Goal: Task Accomplishment & Management: Complete application form

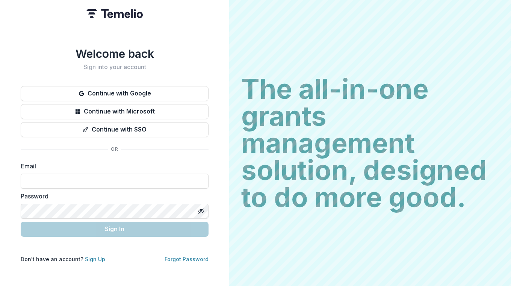
type input "**********"
click at [202, 208] on icon "Toggle password visibility" at bounding box center [201, 211] width 6 height 6
click at [211, 145] on div "**********" at bounding box center [114, 143] width 229 height 286
click at [78, 178] on input at bounding box center [115, 181] width 188 height 15
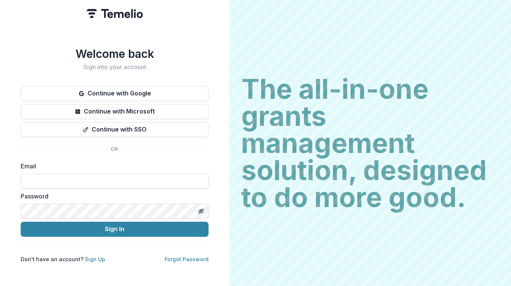
type input "**********"
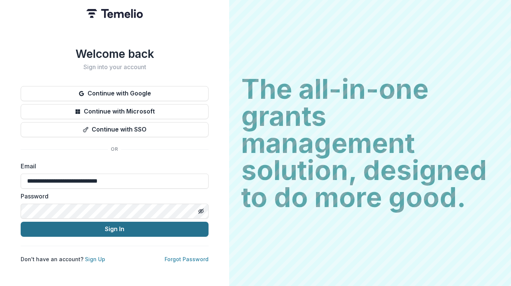
click at [114, 228] on button "Sign In" at bounding box center [115, 229] width 188 height 15
click at [136, 228] on button "Sign In" at bounding box center [115, 229] width 188 height 15
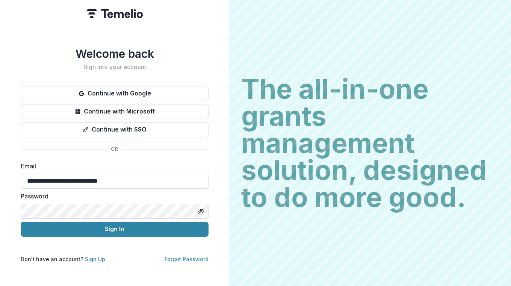
click at [16, 204] on div "**********" at bounding box center [114, 143] width 229 height 286
click at [21, 222] on button "Sign In" at bounding box center [115, 229] width 188 height 15
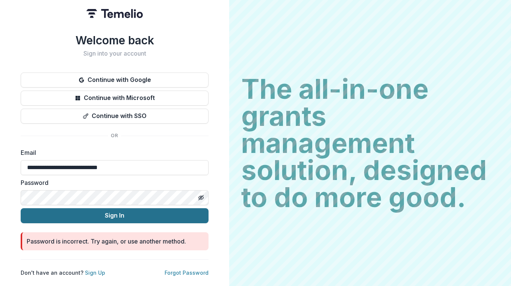
click at [114, 211] on button "Sign In" at bounding box center [115, 215] width 188 height 15
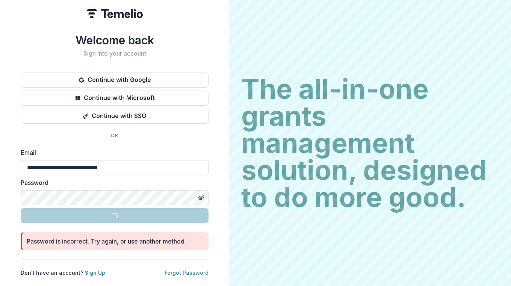
click at [238, 192] on div "The all-in-one grants management solution, designed to do more good. The all-in…" at bounding box center [370, 143] width 282 height 286
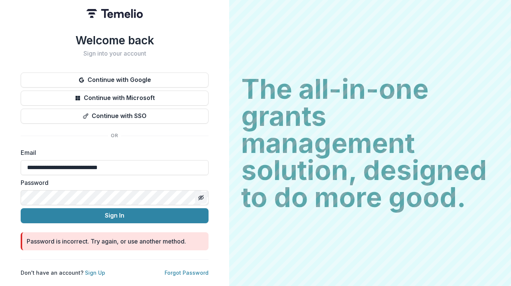
click at [196, 196] on button "Toggle password visibility" at bounding box center [201, 198] width 12 height 12
click at [8, 193] on div "**********" at bounding box center [114, 143] width 229 height 286
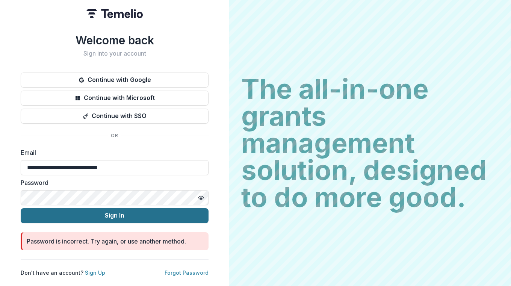
click at [169, 210] on button "Sign In" at bounding box center [115, 215] width 188 height 15
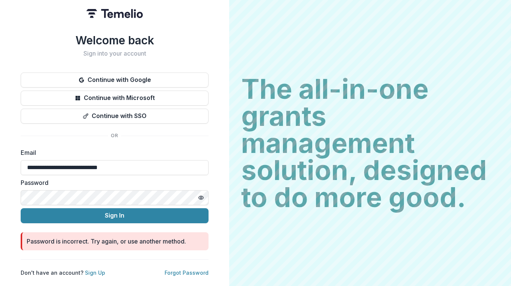
click at [0, 190] on html "**********" at bounding box center [255, 143] width 511 height 286
click at [21, 208] on button "Sign In" at bounding box center [115, 215] width 188 height 15
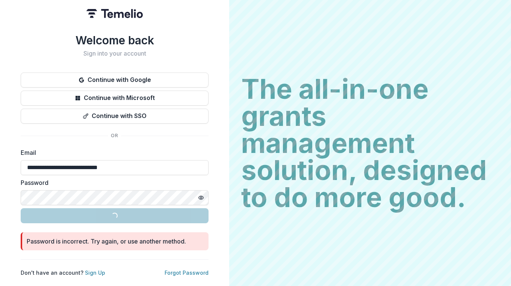
click at [229, 178] on div "**********" at bounding box center [114, 143] width 229 height 286
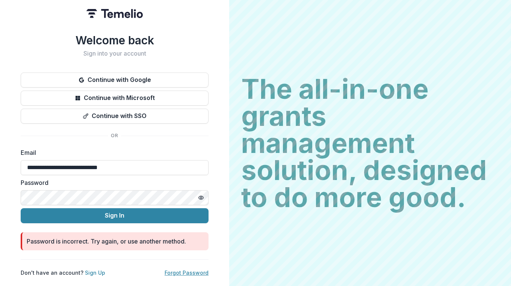
click at [188, 270] on link "Forgot Password" at bounding box center [187, 273] width 44 height 6
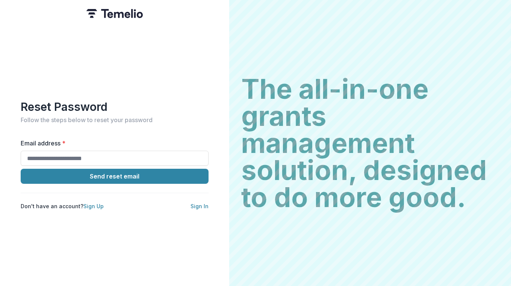
click at [151, 144] on label "Email address *" at bounding box center [112, 143] width 183 height 9
click at [151, 151] on input "Email address *" at bounding box center [115, 158] width 188 height 15
click at [131, 151] on input "Email address *" at bounding box center [115, 158] width 188 height 15
type input "**********"
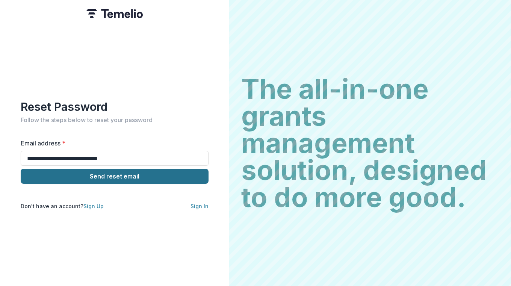
click at [132, 171] on button "Send reset email" at bounding box center [115, 176] width 188 height 15
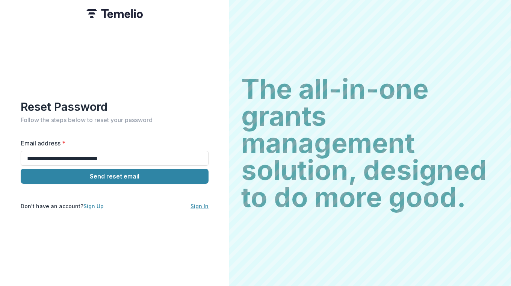
click at [196, 203] on link "Sign In" at bounding box center [200, 206] width 18 height 6
click at [98, 158] on input "Email address *" at bounding box center [115, 158] width 188 height 15
type input "**********"
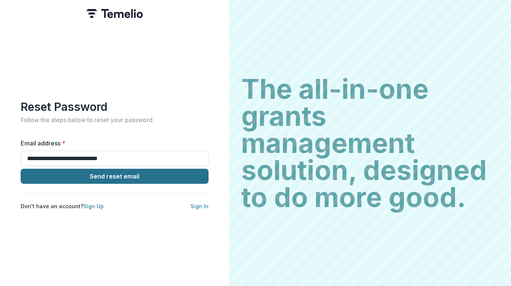
click at [120, 170] on button "Send reset email" at bounding box center [115, 176] width 188 height 15
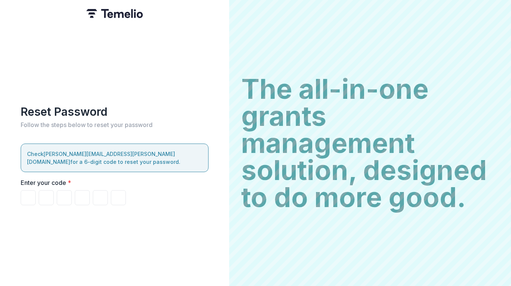
paste input "******"
type input "*"
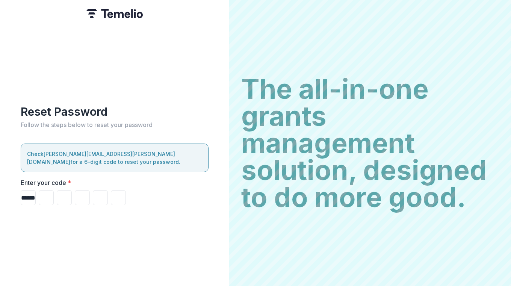
type input "*"
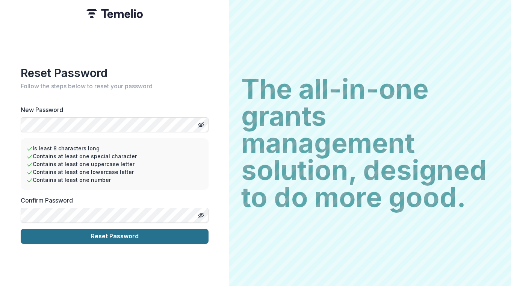
click at [141, 233] on button "Reset Password" at bounding box center [115, 236] width 188 height 15
click at [111, 230] on button "Reset Password" at bounding box center [115, 236] width 188 height 15
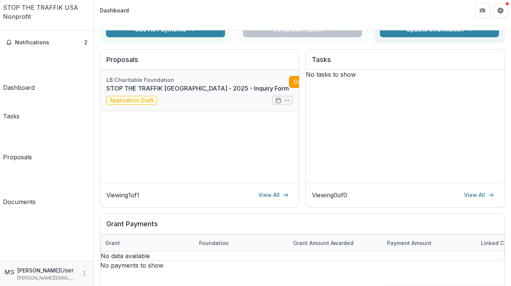
scroll to position [86, 0]
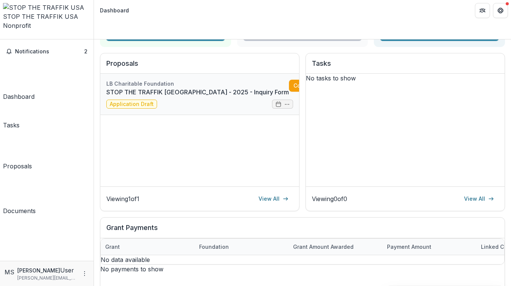
click at [253, 88] on link "STOP THE TRAFFIK [GEOGRAPHIC_DATA] - 2025 - Inquiry Form" at bounding box center [197, 92] width 183 height 9
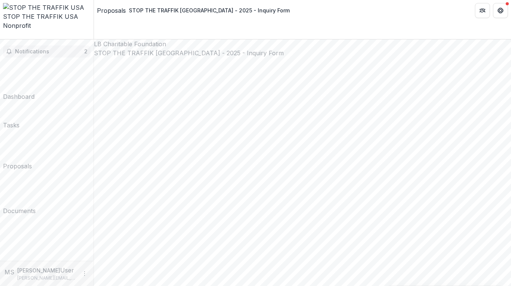
click at [34, 48] on span "Notifications" at bounding box center [49, 51] width 69 height 6
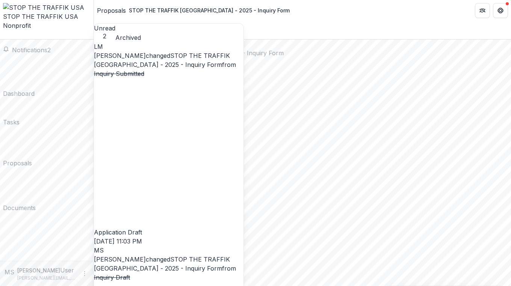
click at [198, 55] on link "STOP THE TRAFFIK [GEOGRAPHIC_DATA] - 2025 - Inquiry Form" at bounding box center [162, 60] width 136 height 17
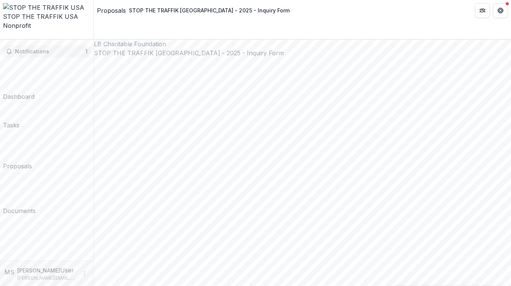
click at [38, 48] on span "Notifications" at bounding box center [50, 51] width 70 height 6
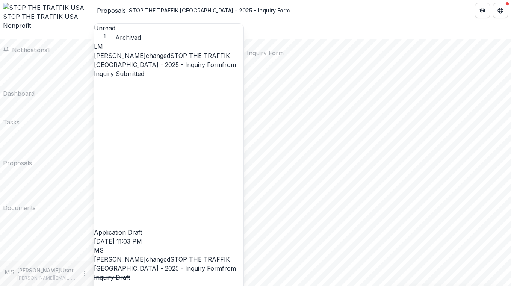
click at [159, 52] on link "STOP THE TRAFFIK [GEOGRAPHIC_DATA] - 2025 - Inquiry Form" at bounding box center [162, 60] width 136 height 17
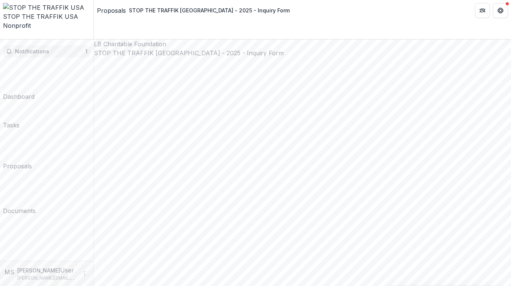
click at [47, 48] on span "Notifications" at bounding box center [50, 51] width 70 height 6
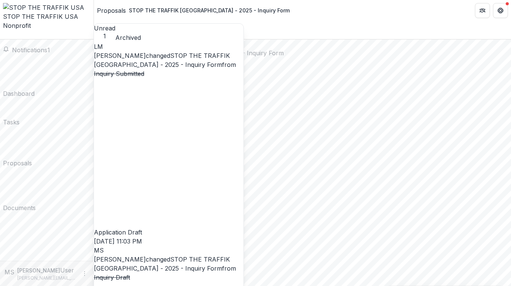
click at [123, 256] on link "STOP THE TRAFFIK [GEOGRAPHIC_DATA] - 2025 - Inquiry Form" at bounding box center [162, 264] width 136 height 17
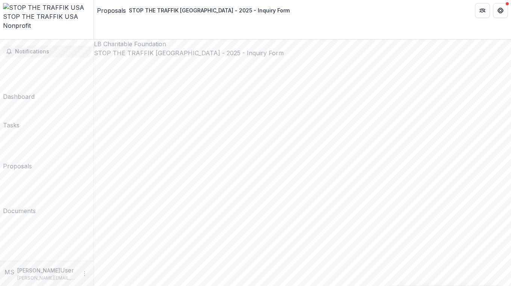
click at [64, 48] on span "Notifications" at bounding box center [51, 51] width 73 height 6
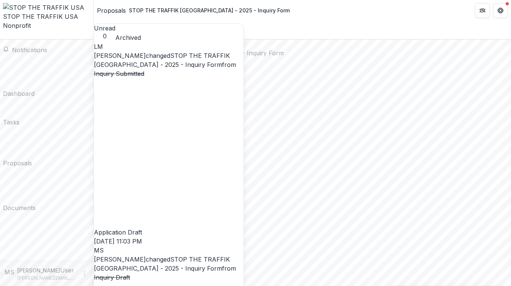
click at [132, 55] on link "STOP THE TRAFFIK [GEOGRAPHIC_DATA] - 2025 - Inquiry Form" at bounding box center [162, 60] width 136 height 17
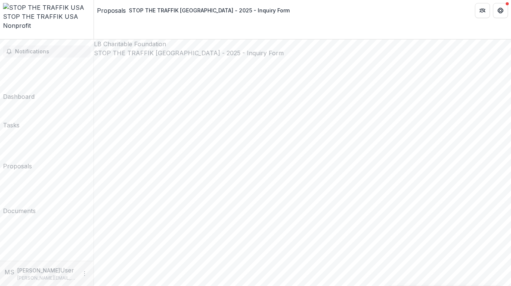
click at [57, 45] on button "Notifications" at bounding box center [47, 51] width 88 height 12
click at [29, 48] on span "Notifications" at bounding box center [51, 51] width 73 height 6
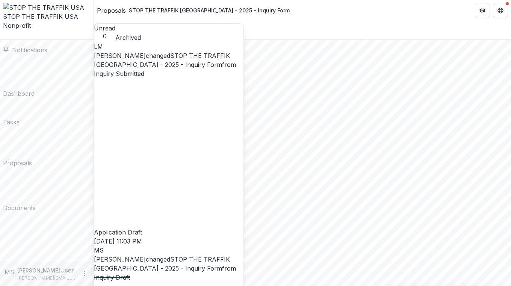
click at [46, 46] on span "Notifications" at bounding box center [29, 50] width 35 height 8
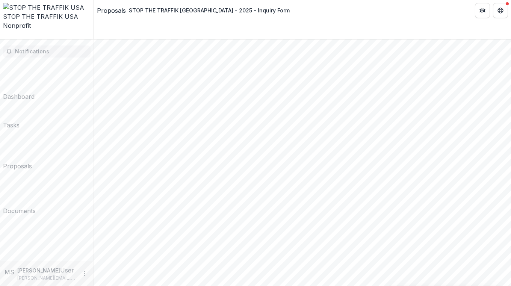
click at [46, 48] on span "Notifications" at bounding box center [51, 51] width 73 height 6
click at [3, 37] on button "Open entity switcher" at bounding box center [3, 37] width 0 height 0
click at [20, 121] on div "Tasks" at bounding box center [11, 125] width 17 height 9
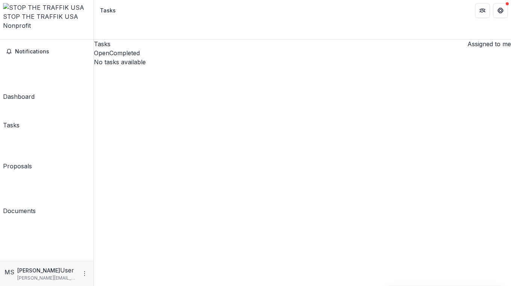
click at [35, 92] on div "Dashboard" at bounding box center [19, 96] width 32 height 9
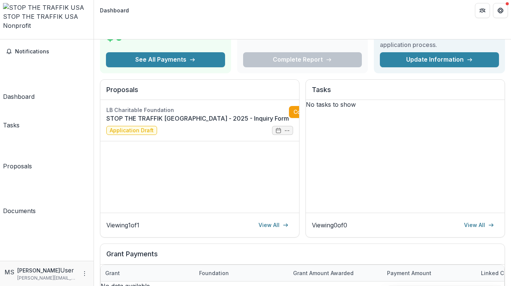
scroll to position [82, 0]
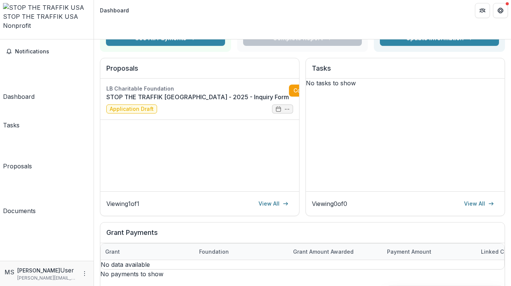
click at [20, 104] on link "Tasks" at bounding box center [11, 117] width 17 height 26
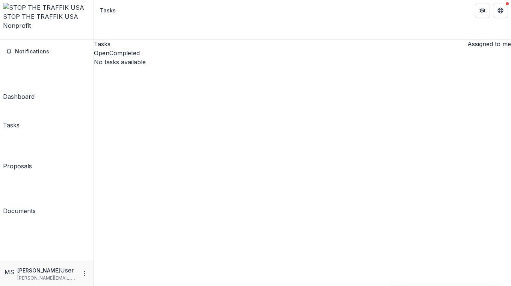
click at [32, 162] on div "Proposals" at bounding box center [17, 166] width 29 height 9
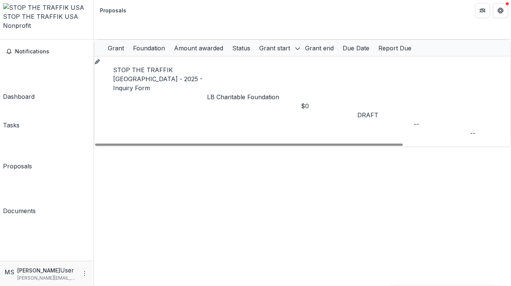
click at [36, 206] on div "Documents" at bounding box center [19, 210] width 33 height 9
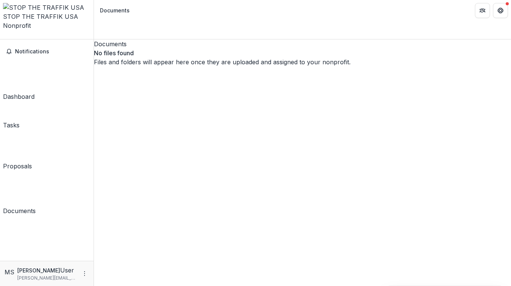
click at [35, 61] on link "Dashboard" at bounding box center [19, 81] width 32 height 41
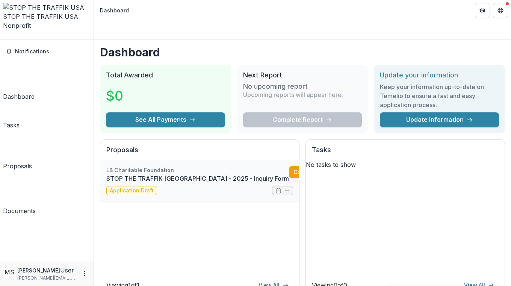
click at [194, 174] on link "STOP THE TRAFFIK [GEOGRAPHIC_DATA] - 2025 - Inquiry Form" at bounding box center [197, 178] width 183 height 9
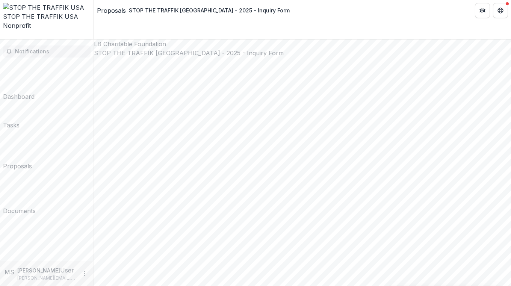
click at [37, 48] on span "Notifications" at bounding box center [51, 51] width 73 height 6
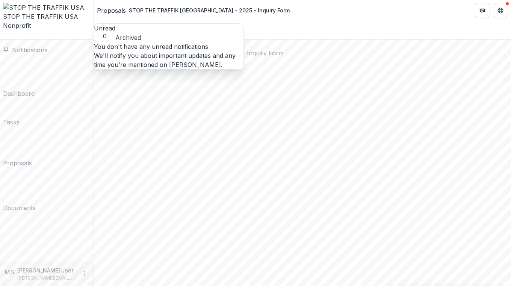
click at [47, 46] on span "Notifications" at bounding box center [29, 50] width 35 height 8
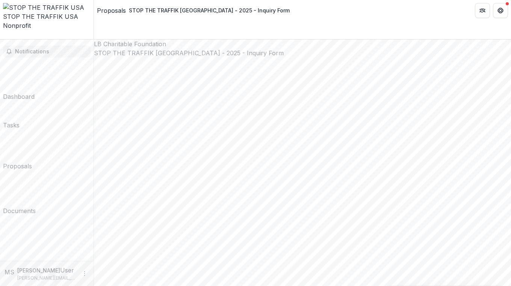
drag, startPoint x: 53, startPoint y: 31, endPoint x: 57, endPoint y: 31, distance: 4.5
click at [52, 48] on span "Notifications" at bounding box center [51, 51] width 73 height 6
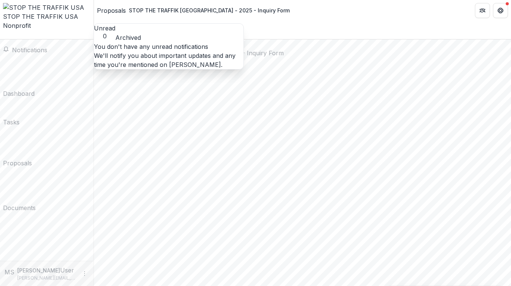
click at [141, 33] on button "Archived" at bounding box center [128, 37] width 26 height 9
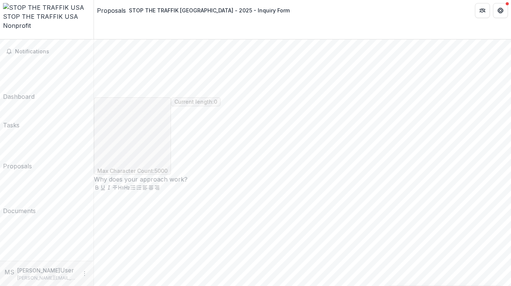
scroll to position [2350, 0]
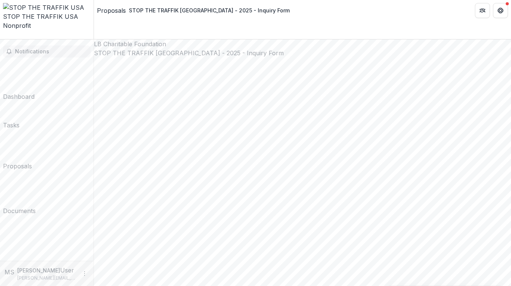
click at [30, 45] on button "Notifications" at bounding box center [47, 51] width 88 height 12
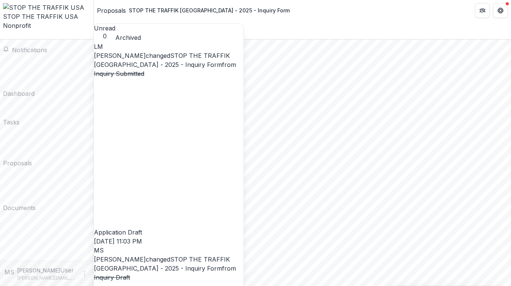
scroll to position [90, 0]
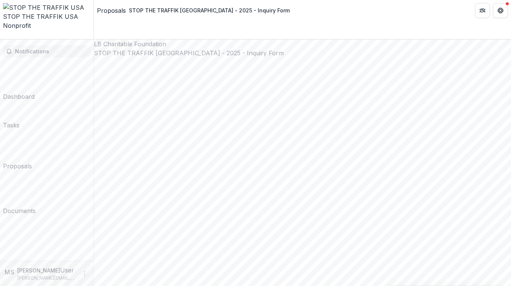
click at [42, 48] on span "Notifications" at bounding box center [51, 51] width 73 height 6
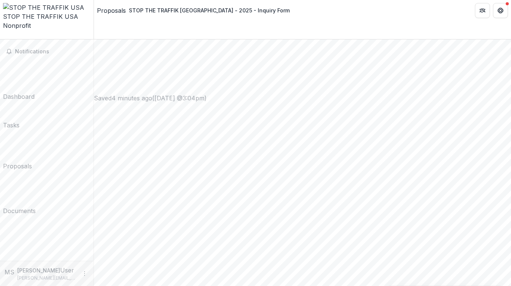
scroll to position [338, 0]
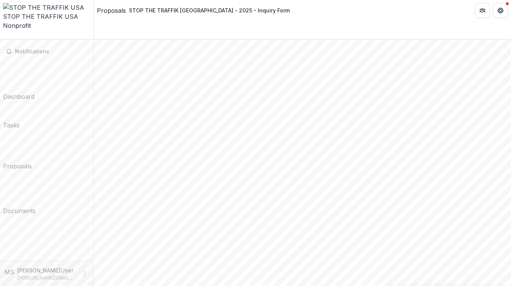
scroll to position [828, 0]
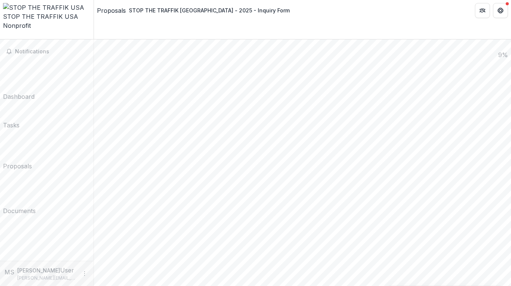
drag, startPoint x: 207, startPoint y: 157, endPoint x: 110, endPoint y: 115, distance: 106.4
drag, startPoint x: 144, startPoint y: 115, endPoint x: 105, endPoint y: 115, distance: 38.7
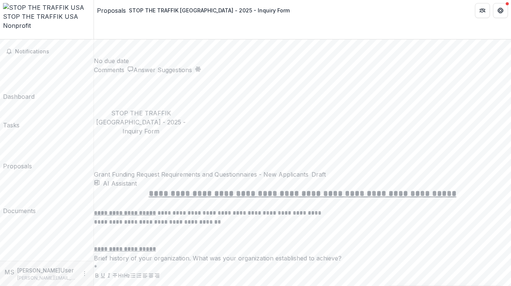
scroll to position [1236, 0]
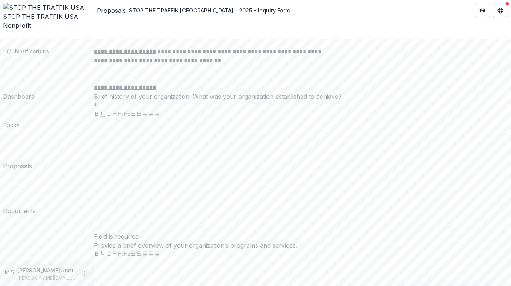
scroll to position [1421, 0]
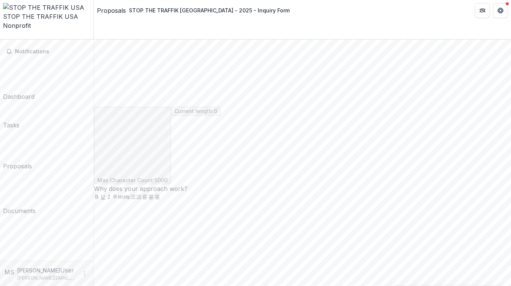
scroll to position [2361, 0]
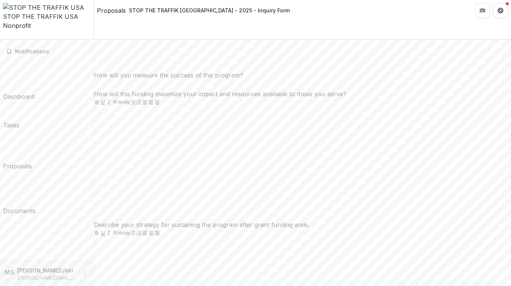
scroll to position [2886, 0]
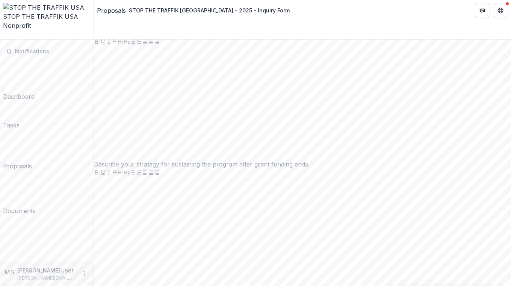
scroll to position [2931, 0]
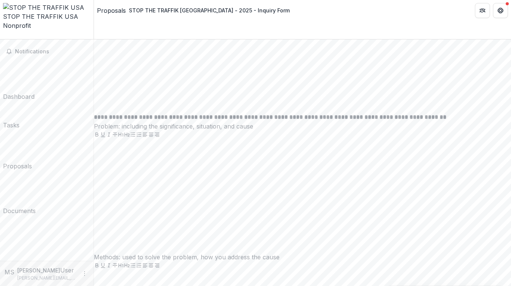
scroll to position [3680, 0]
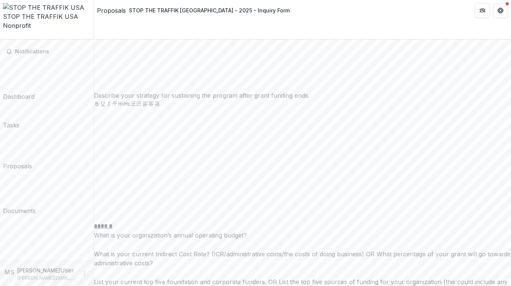
scroll to position [3009, 0]
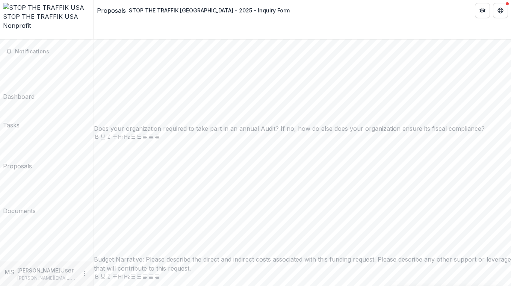
scroll to position [3331, 0]
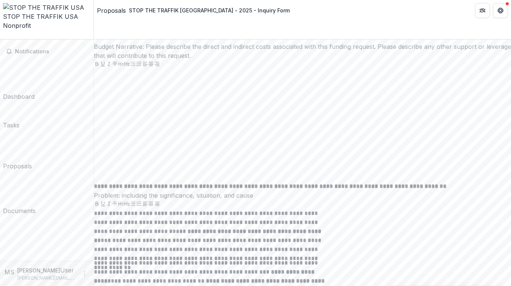
scroll to position [3507, 0]
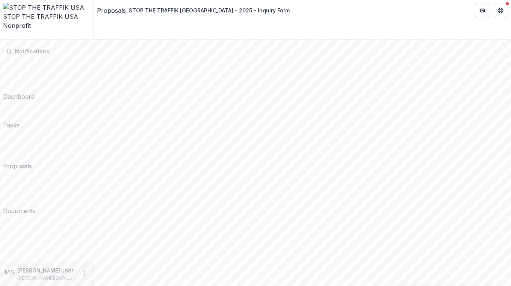
scroll to position [133, 0]
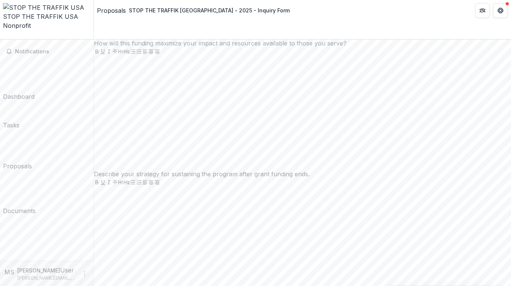
scroll to position [2921, 0]
drag, startPoint x: 111, startPoint y: 90, endPoint x: 343, endPoint y: 159, distance: 242.7
copy div "**********"
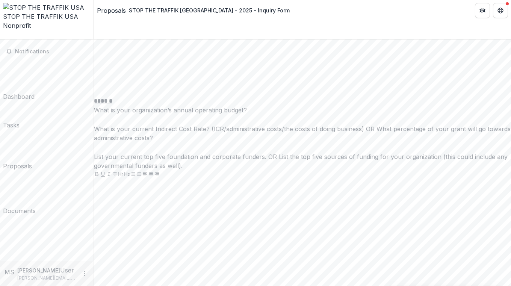
scroll to position [3133, 0]
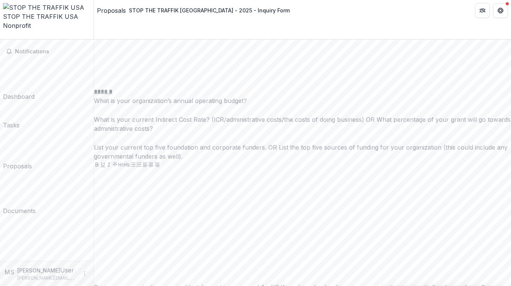
drag, startPoint x: 111, startPoint y: 33, endPoint x: 233, endPoint y: 259, distance: 256.7
copy div "**********"
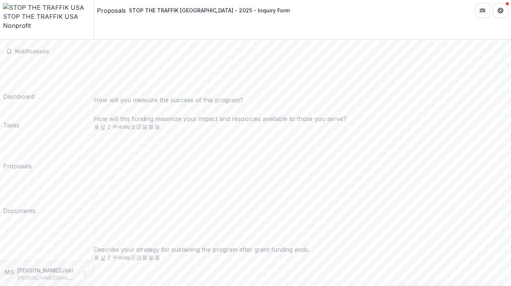
scroll to position [2841, 0]
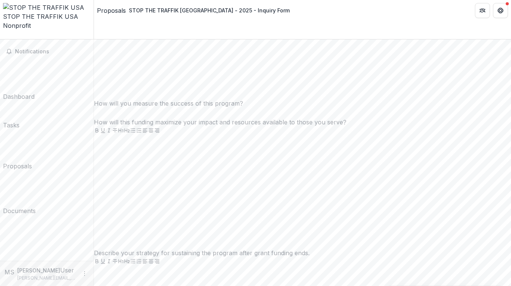
drag, startPoint x: 167, startPoint y: 128, endPoint x: 230, endPoint y: 128, distance: 63.2
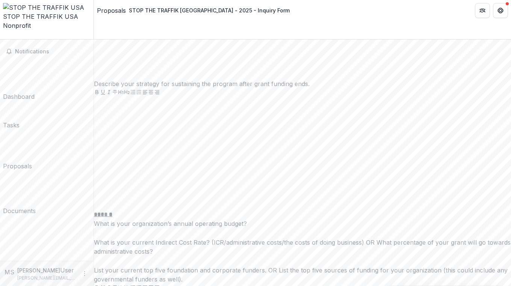
scroll to position [3110, 0]
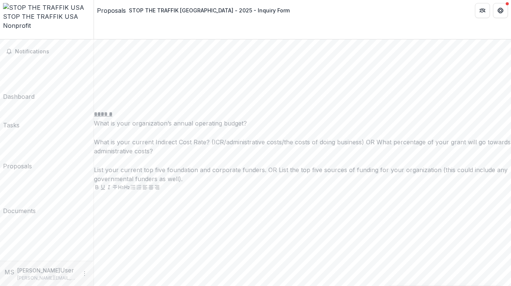
drag, startPoint x: 111, startPoint y: 158, endPoint x: 205, endPoint y: 275, distance: 150.3
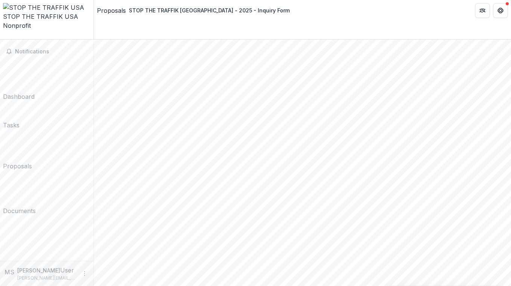
scroll to position [80, 0]
click at [41, 48] on span "Notifications" at bounding box center [51, 51] width 73 height 6
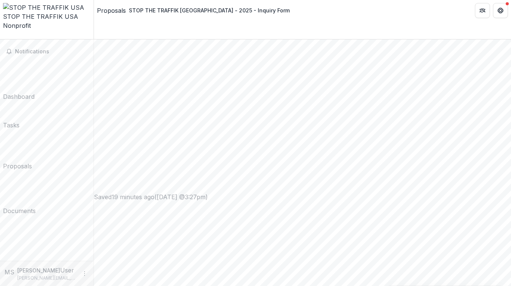
scroll to position [283, 0]
